Goal: Information Seeking & Learning: Learn about a topic

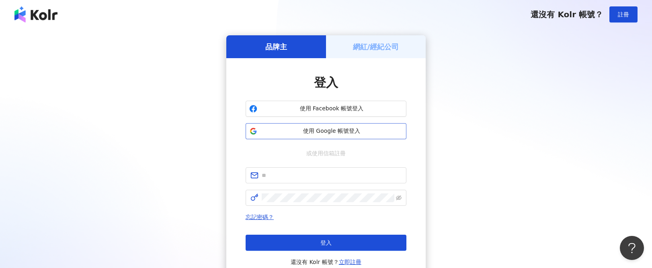
click at [325, 134] on span "使用 Google 帳號登入" at bounding box center [331, 131] width 142 height 8
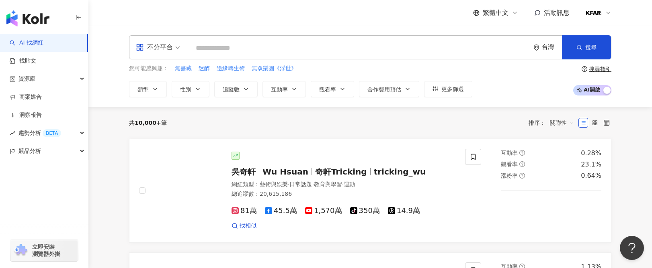
type input "*"
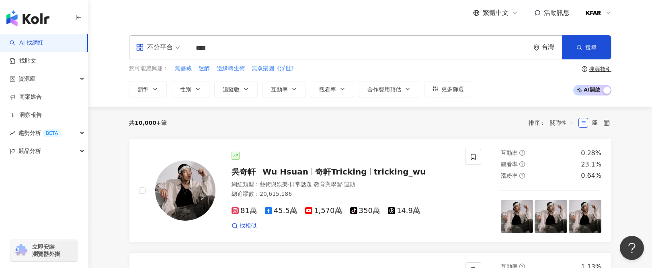
type input "****"
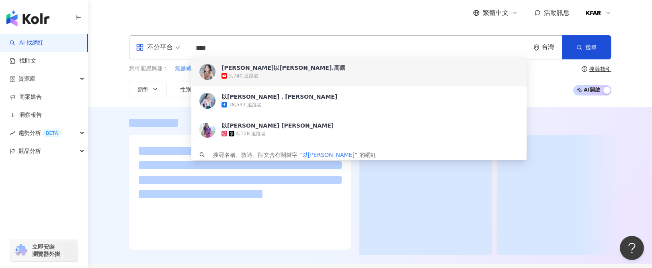
click at [243, 68] on div "IlidKaolo以莉.高露" at bounding box center [283, 68] width 124 height 8
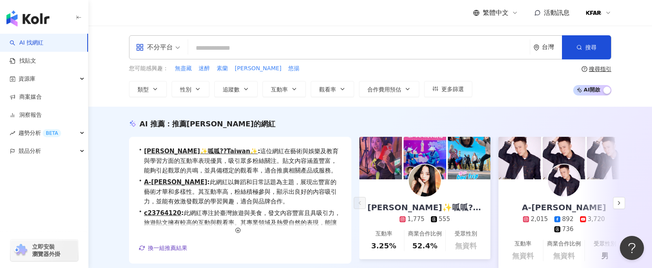
click at [264, 51] on input "search" at bounding box center [358, 48] width 335 height 15
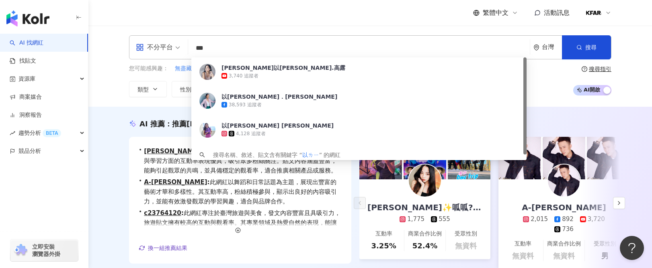
type input "**"
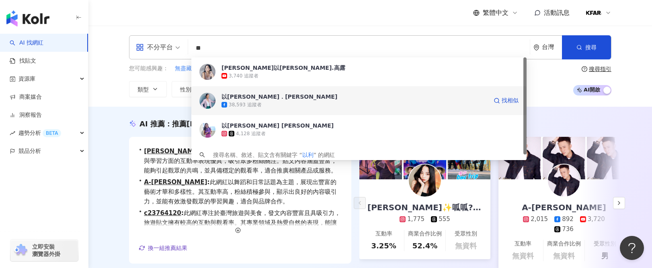
click at [255, 102] on div "38,593 追蹤者" at bounding box center [245, 105] width 33 height 7
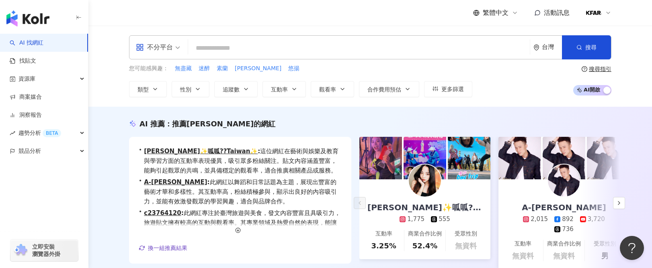
click at [224, 49] on input "search" at bounding box center [358, 48] width 335 height 15
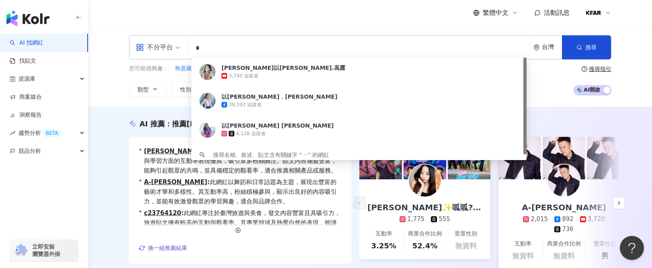
type input "*"
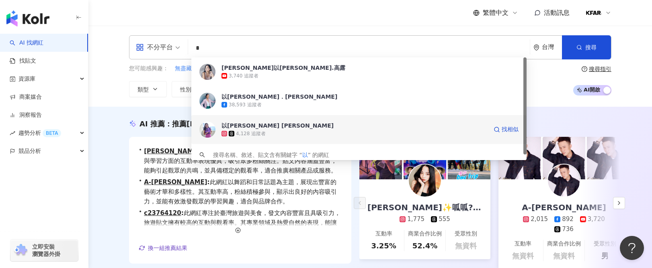
click at [244, 129] on div "以莉高露 Ilid Kaolo" at bounding box center [277, 126] width 112 height 8
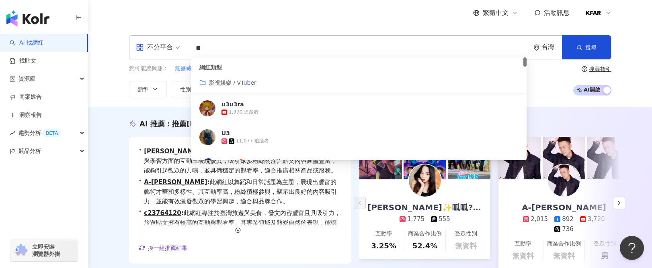
type input "*"
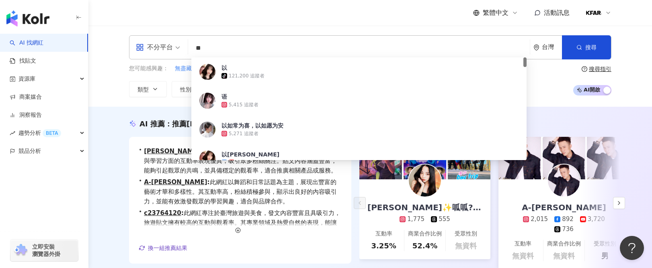
type input "**"
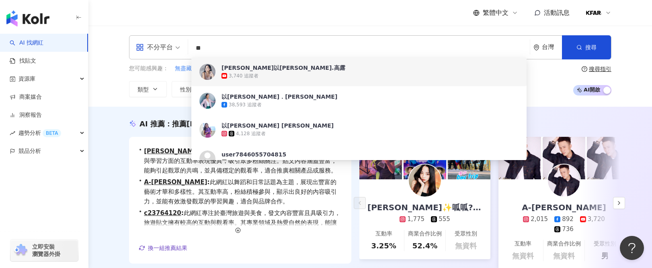
click at [279, 77] on div "3,740 追蹤者" at bounding box center [369, 76] width 297 height 8
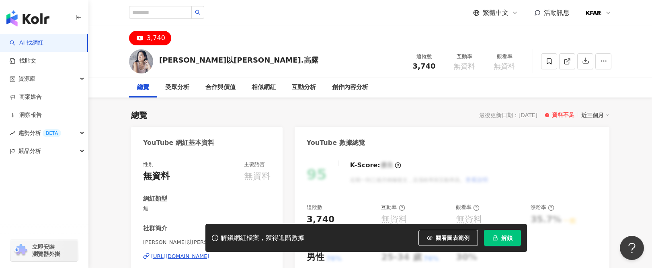
click at [502, 242] on button "解鎖" at bounding box center [502, 238] width 37 height 16
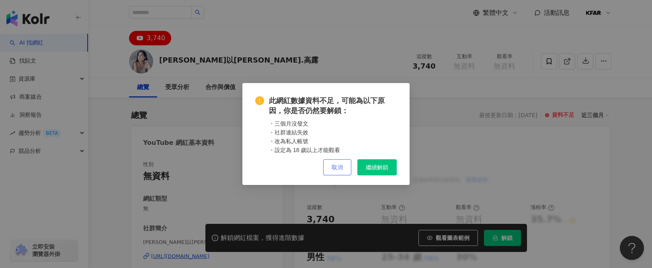
click at [341, 166] on span "取消" at bounding box center [336, 167] width 11 height 6
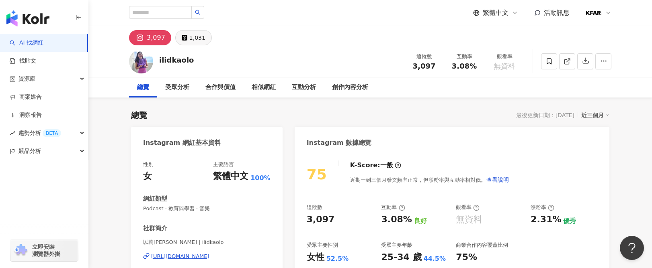
click at [194, 37] on div "1,031" at bounding box center [197, 37] width 16 height 11
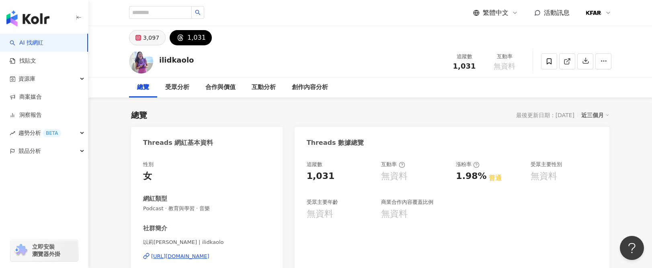
click at [147, 43] on div "3,097" at bounding box center [151, 37] width 16 height 11
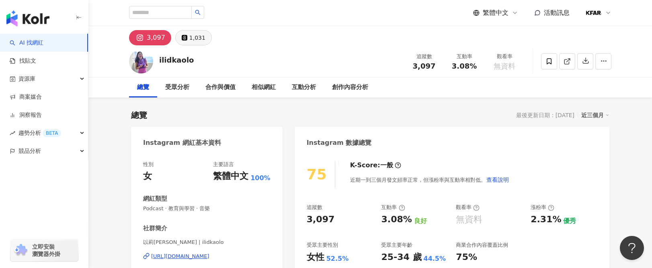
click at [194, 43] on button "1,031" at bounding box center [193, 37] width 37 height 15
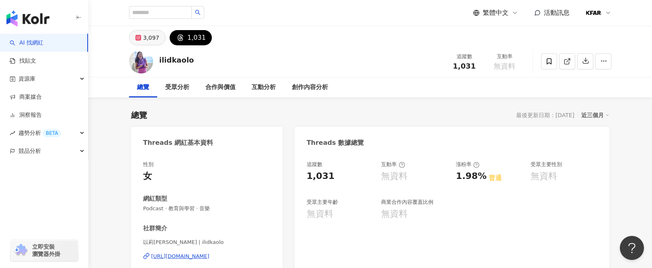
click at [139, 39] on rect at bounding box center [138, 38] width 4 height 4
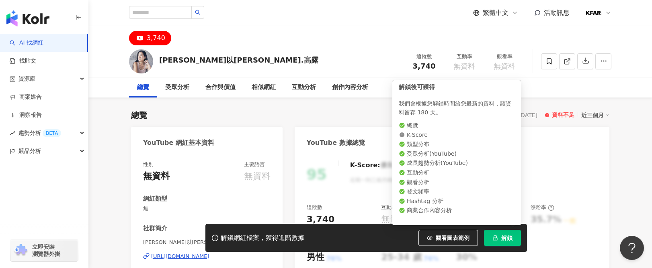
click at [510, 241] on span "解鎖" at bounding box center [506, 238] width 11 height 6
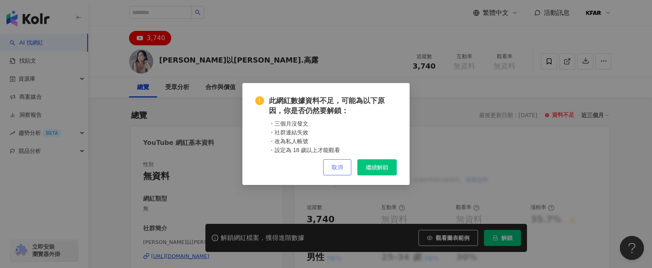
click at [336, 168] on span "取消" at bounding box center [336, 167] width 11 height 6
